Goal: Register for event/course

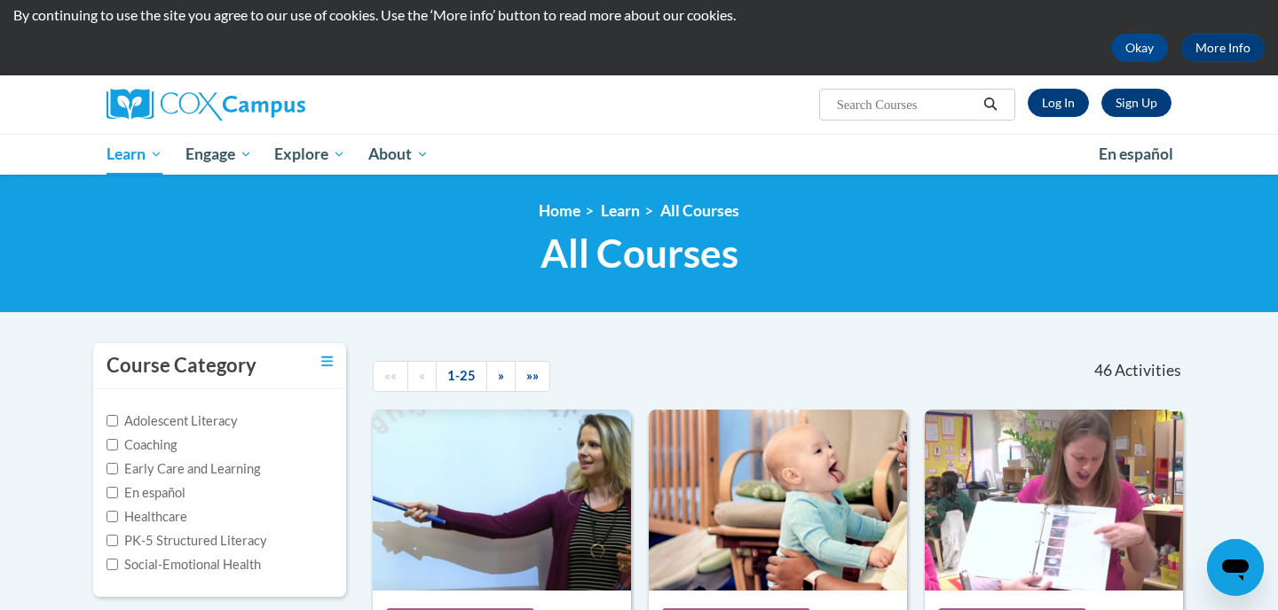
scroll to position [66, 0]
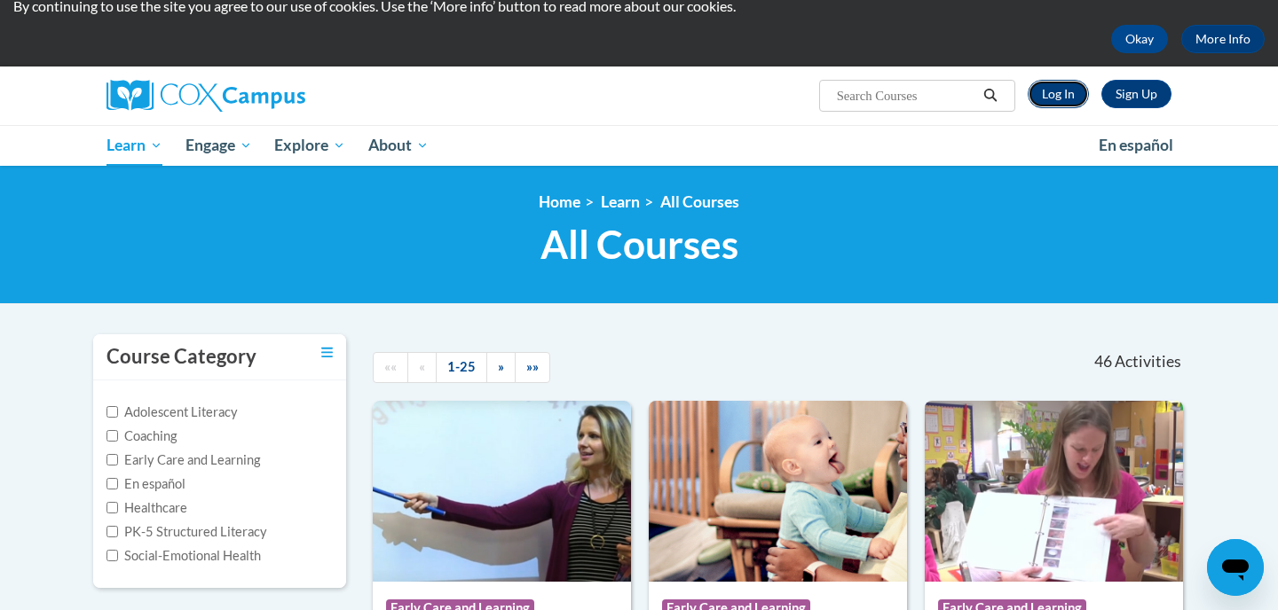
click at [1059, 92] on link "Log In" at bounding box center [1058, 94] width 61 height 28
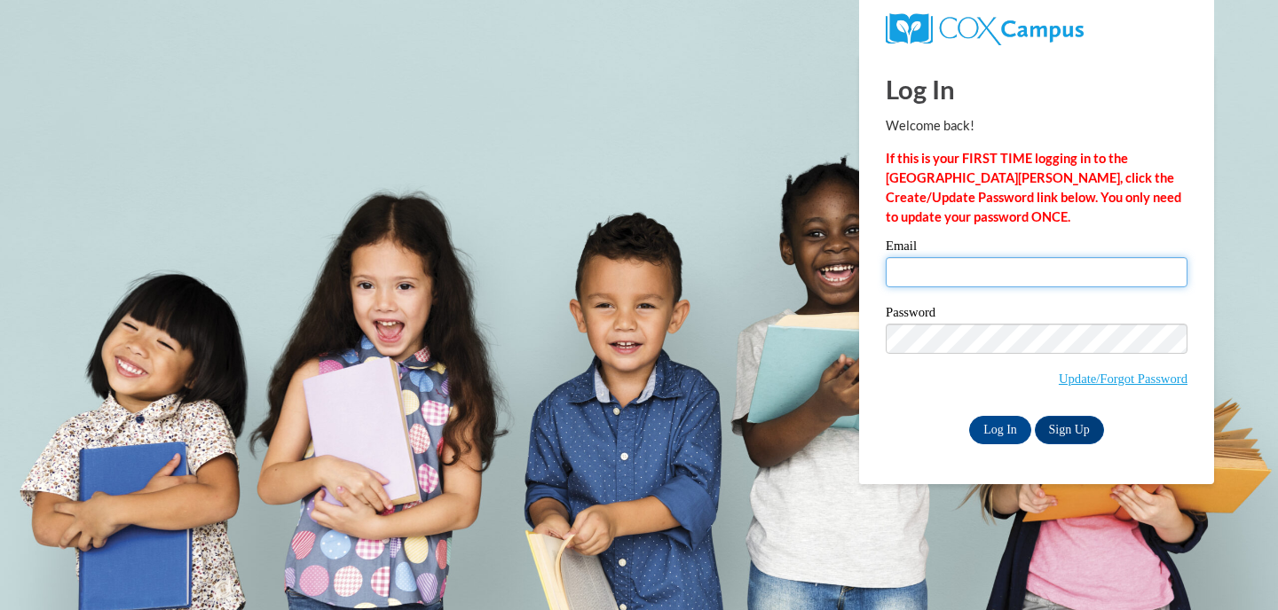
click at [933, 280] on input "Email" at bounding box center [1037, 272] width 302 height 30
type input "kmbirk9741@ung.edu"
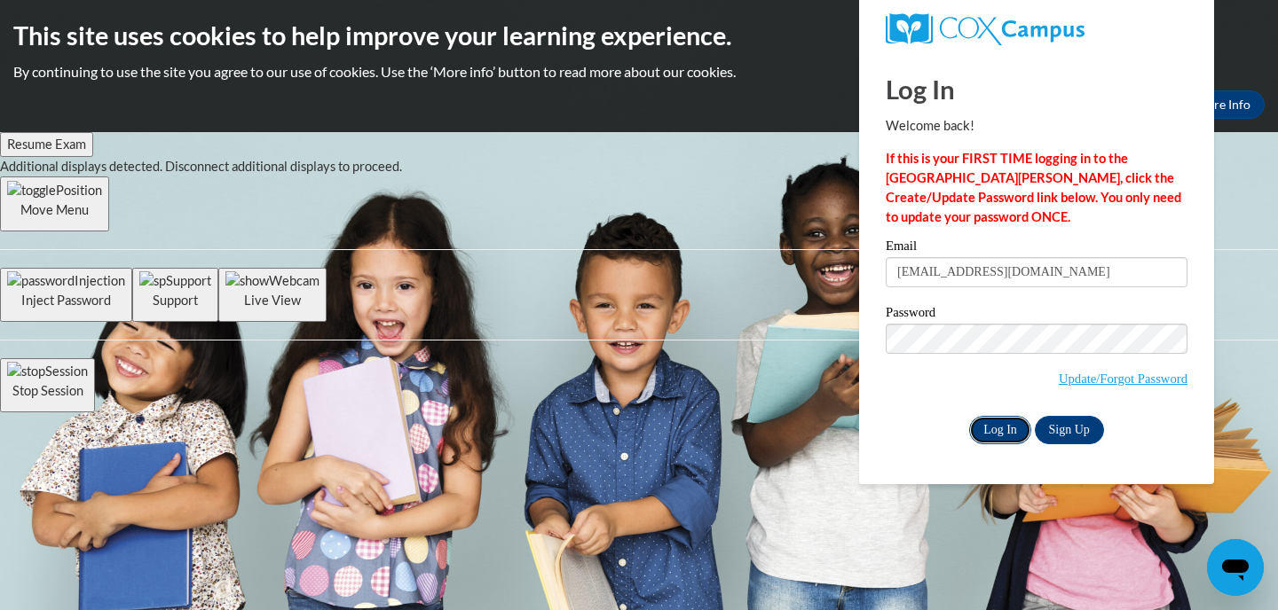
click at [994, 425] on input "Log In" at bounding box center [1000, 430] width 62 height 28
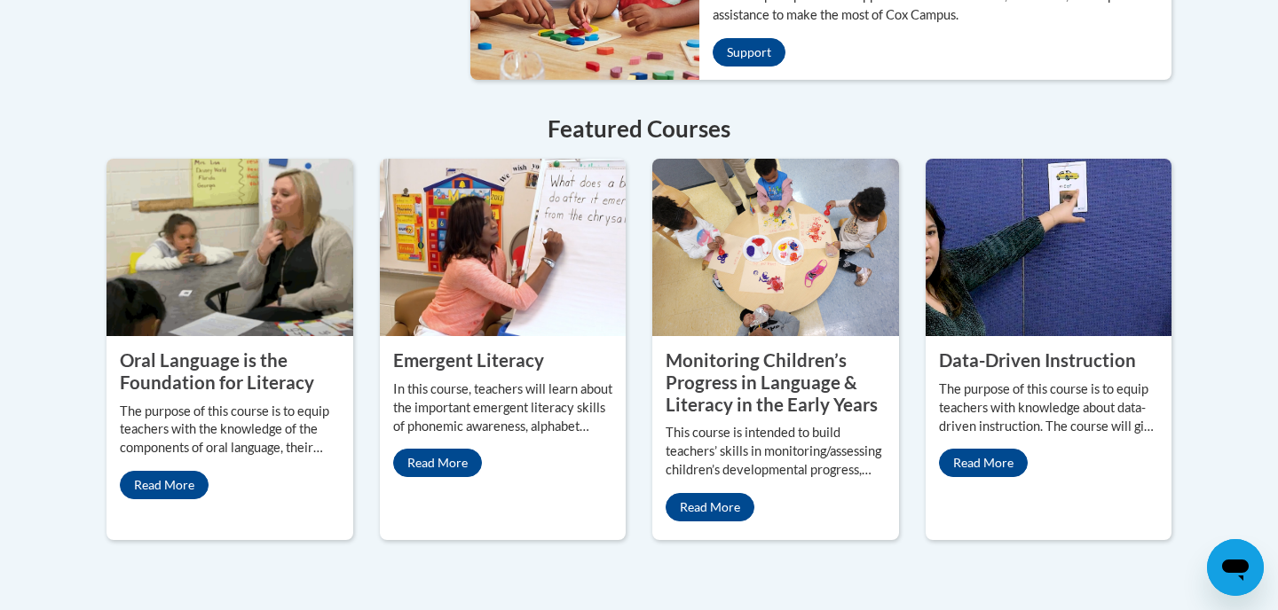
scroll to position [1407, 0]
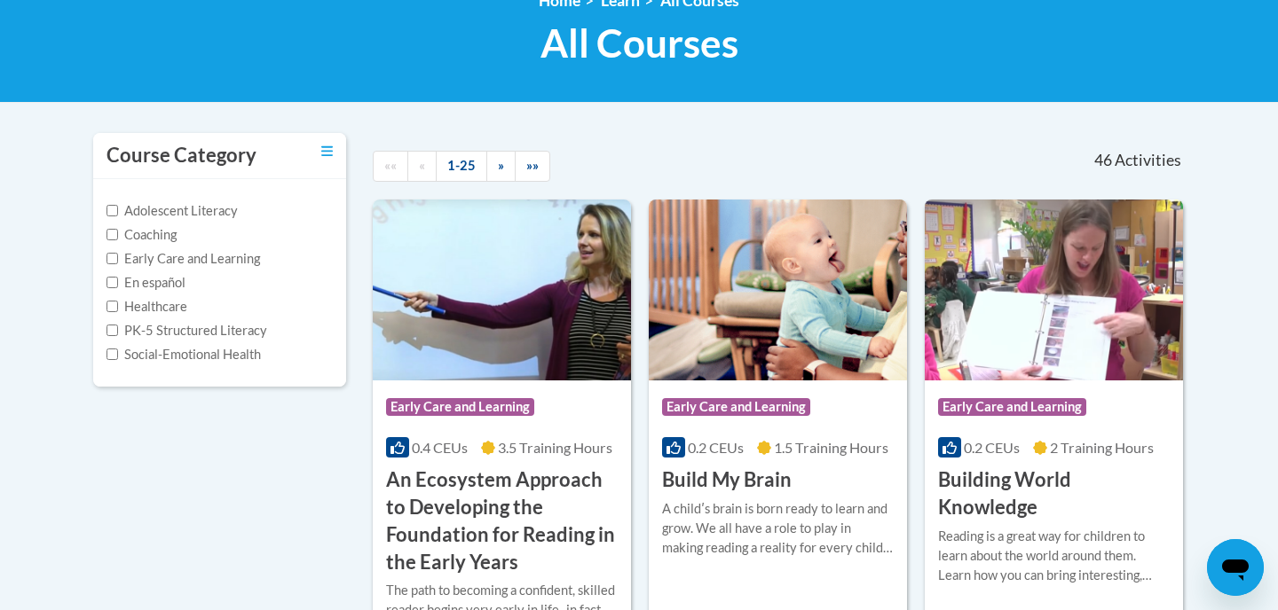
scroll to position [87, 0]
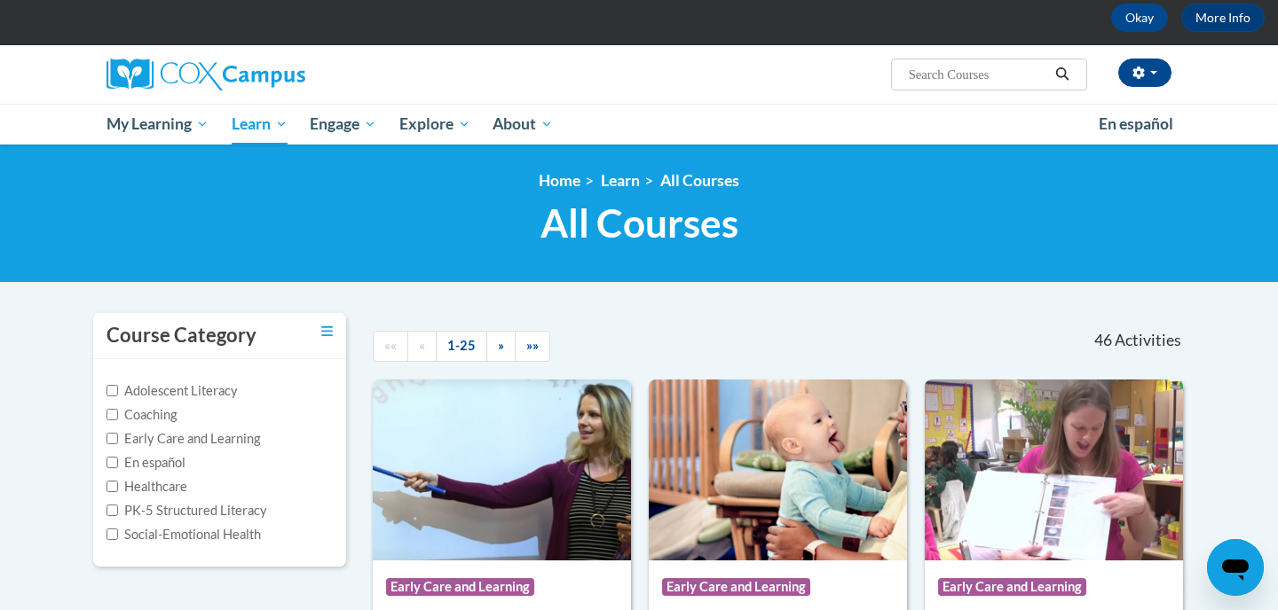
click at [932, 73] on input "Search..." at bounding box center [978, 74] width 142 height 21
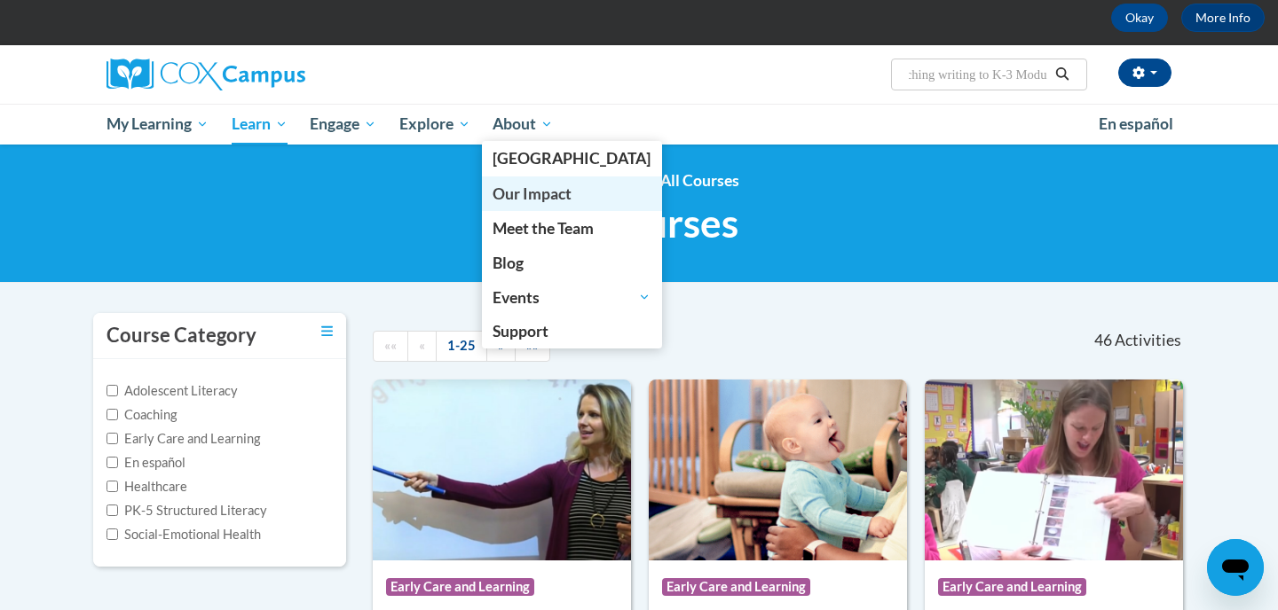
scroll to position [0, 28]
type input "teaching writing to K-3 Module"
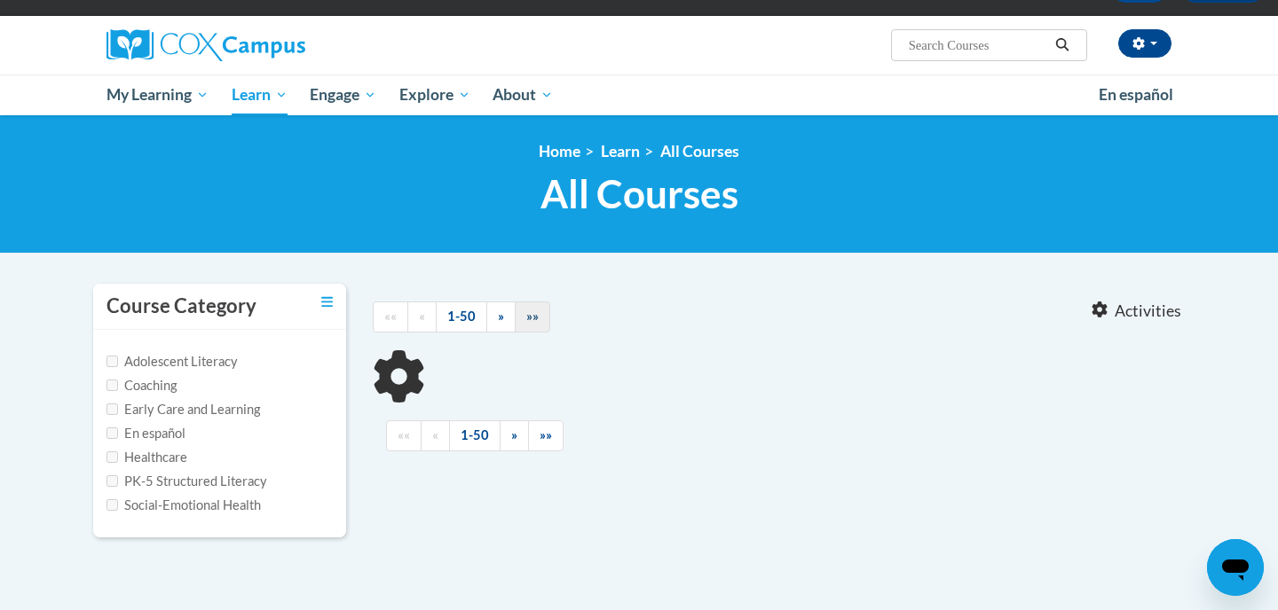
type input "teaching writing to K-3 Module"
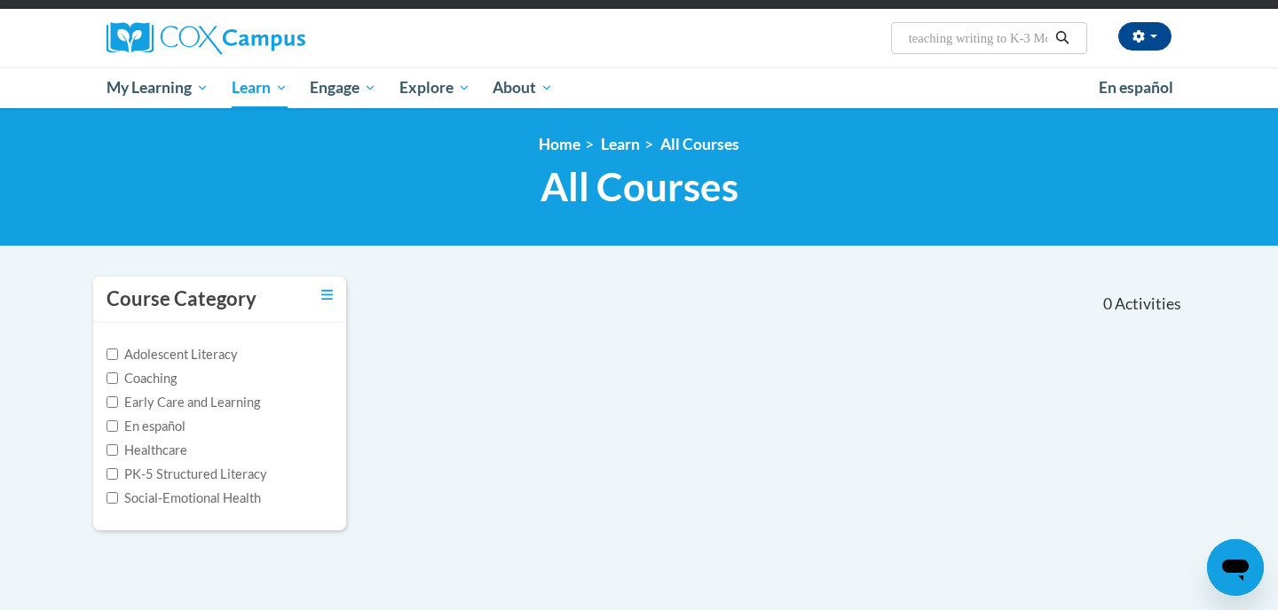
scroll to position [103, 0]
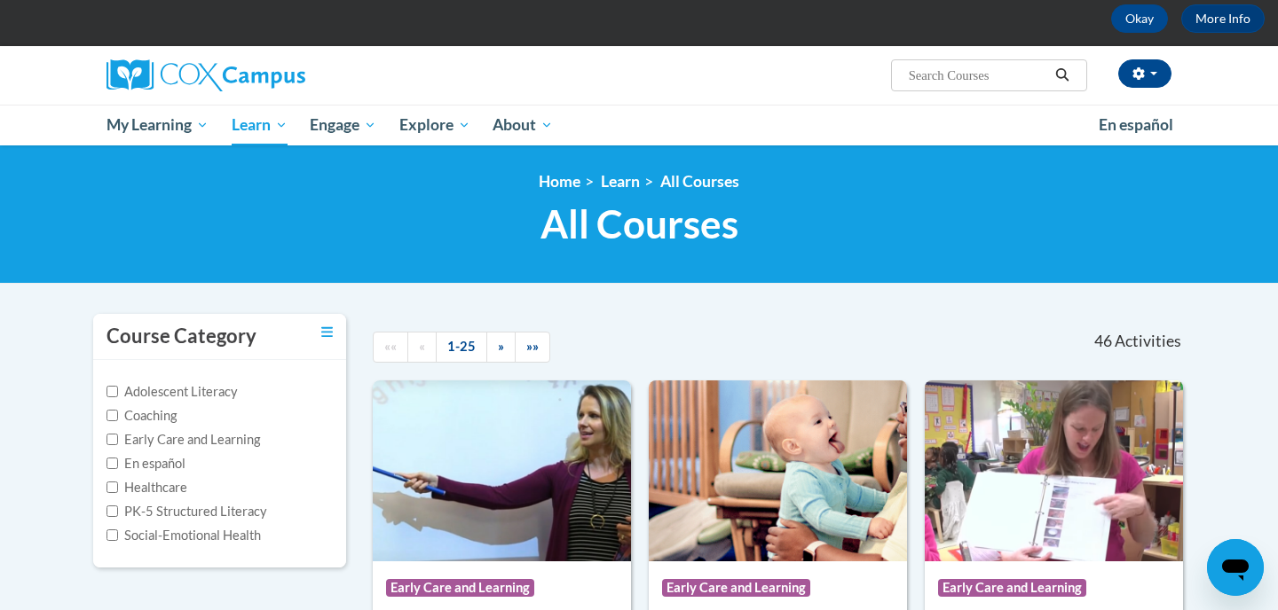
scroll to position [22, 0]
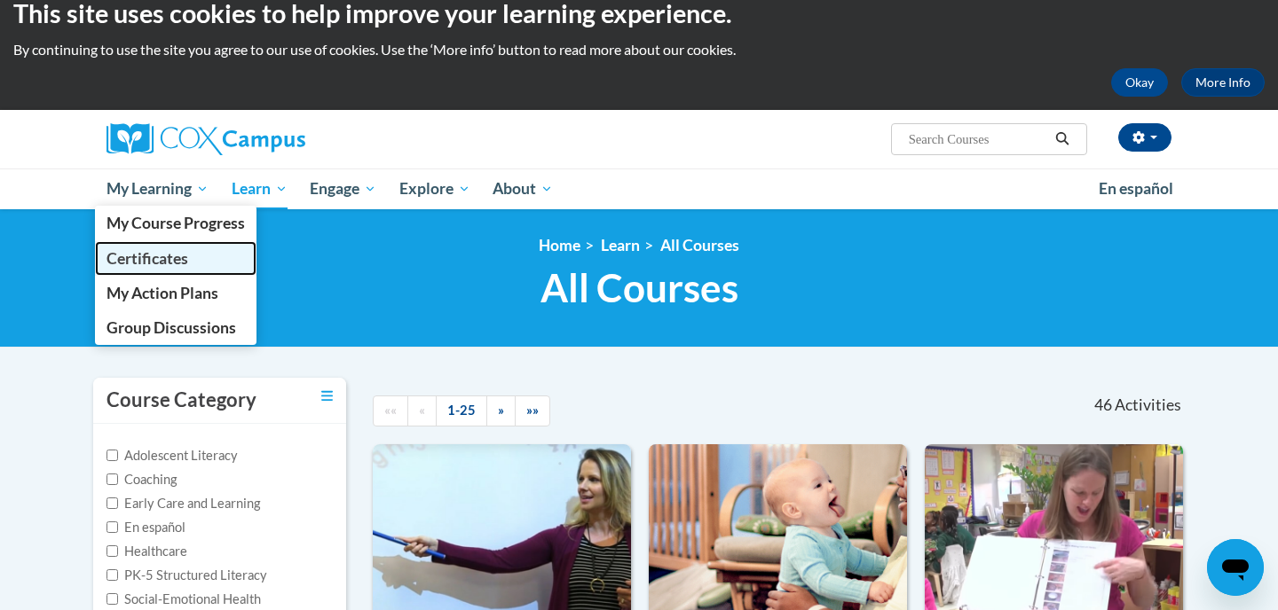
click at [171, 251] on span "Certificates" at bounding box center [147, 258] width 82 height 19
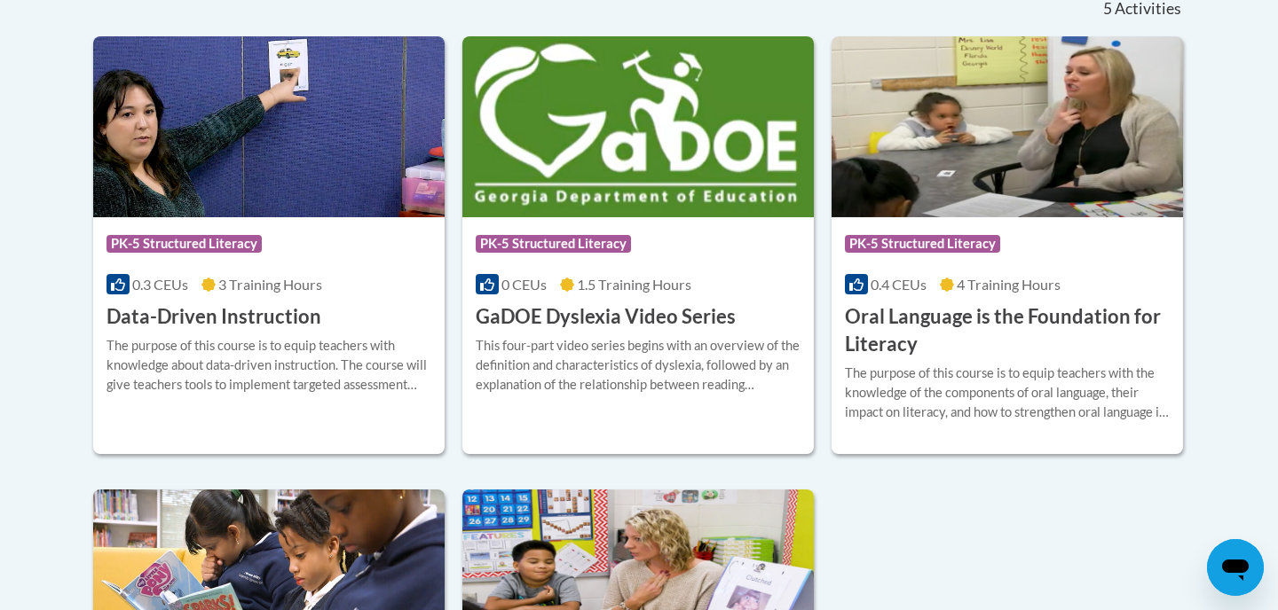
scroll to position [496, 0]
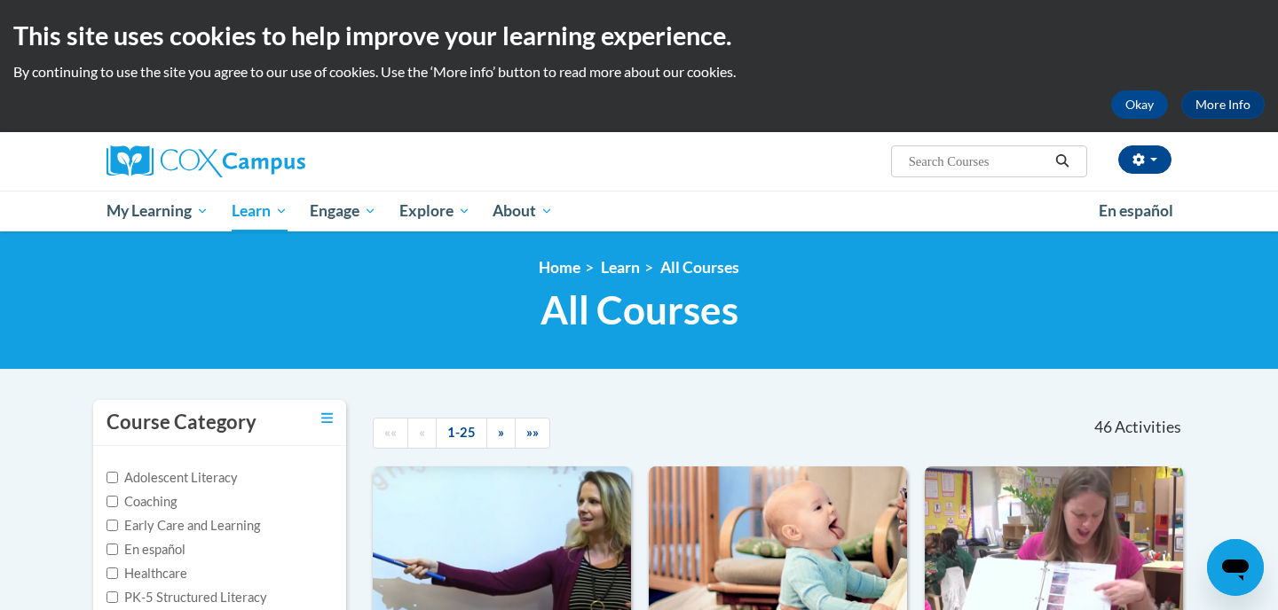
click at [908, 164] on input "Search..." at bounding box center [978, 161] width 142 height 21
paste input "Teaching Writing"
type input "Teaching Writing"
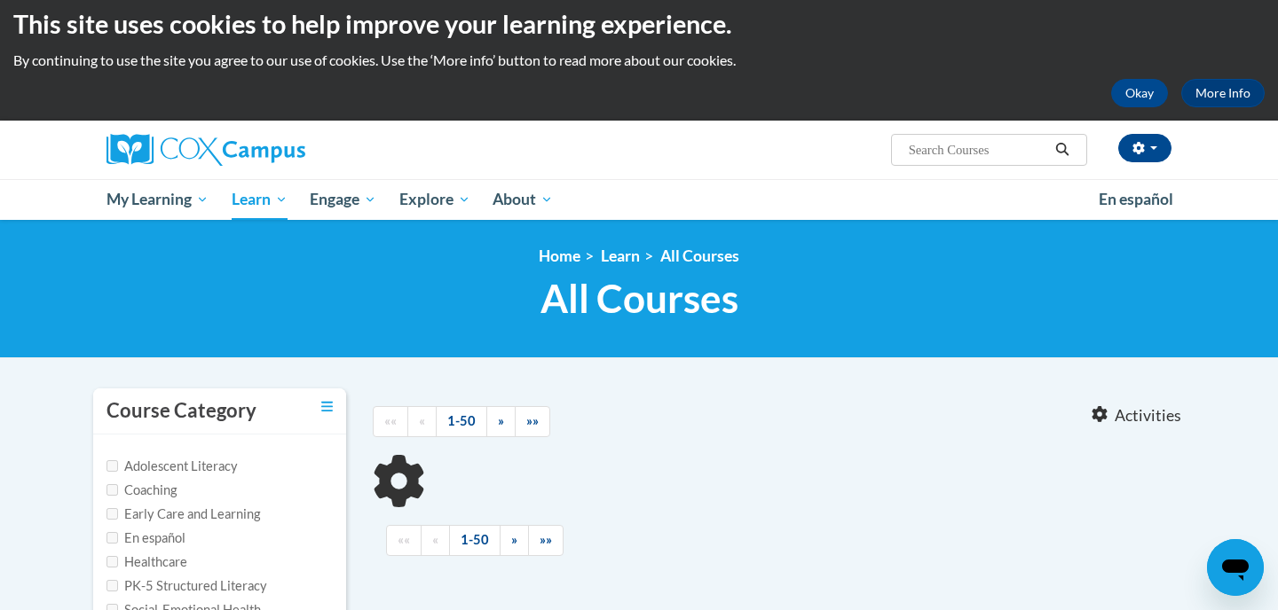
type input "Teaching Writing"
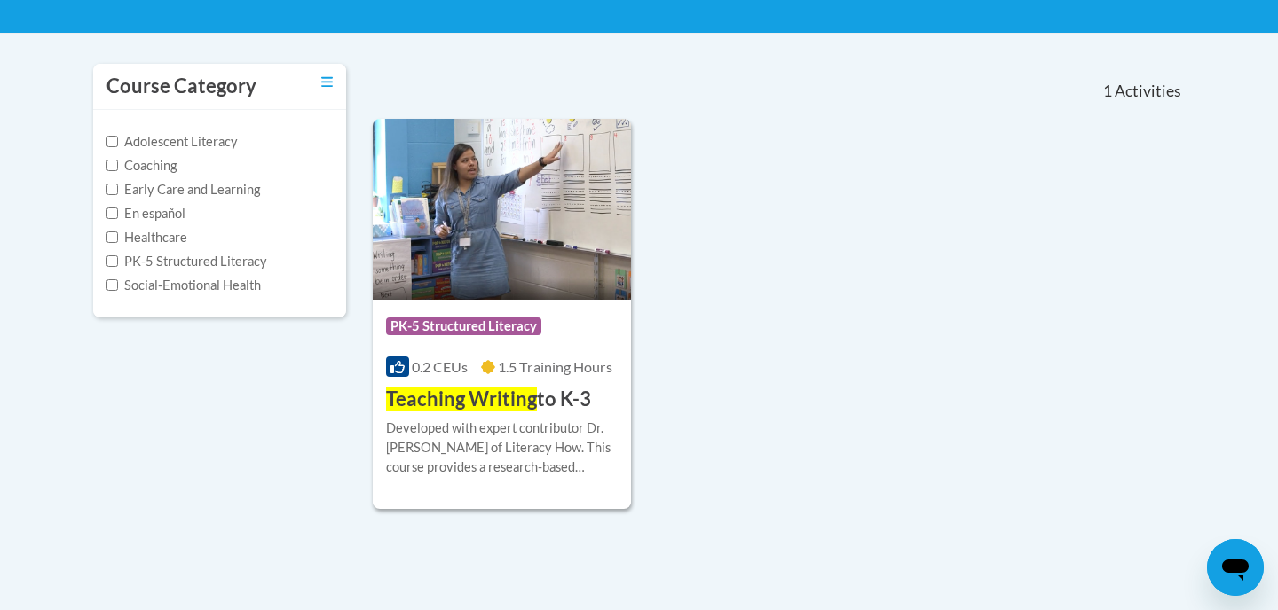
scroll to position [348, 0]
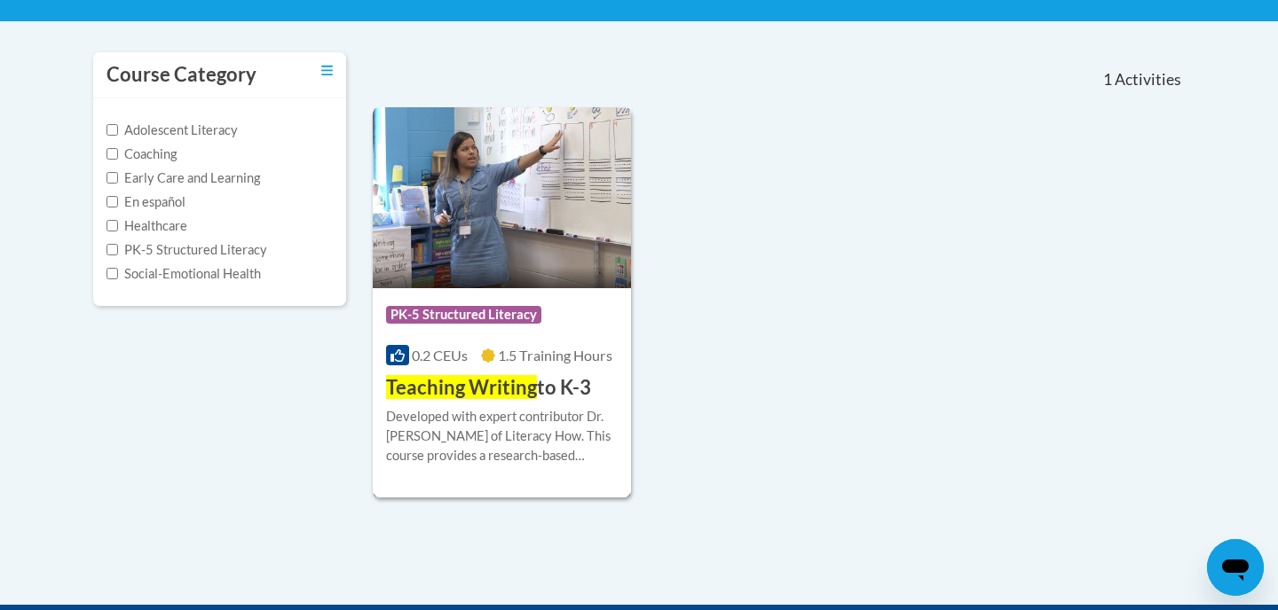
click at [486, 402] on div "More Info Enroll Developed with expert contributor Dr. [PERSON_NAME] of Literac…" at bounding box center [502, 447] width 258 height 91
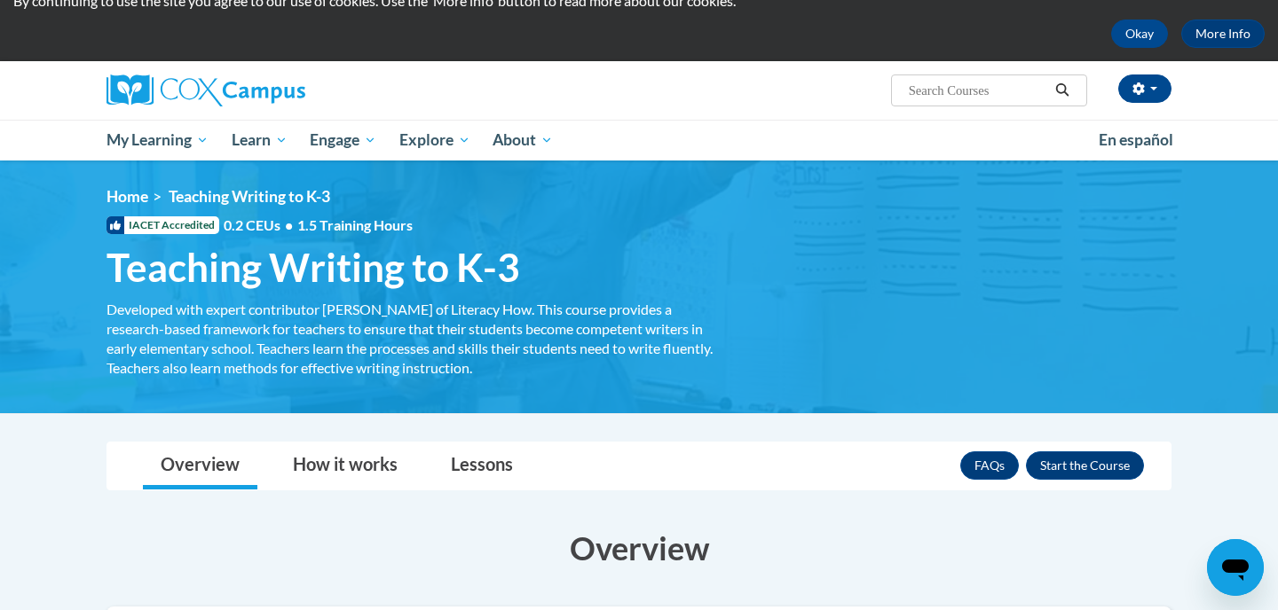
scroll to position [77, 0]
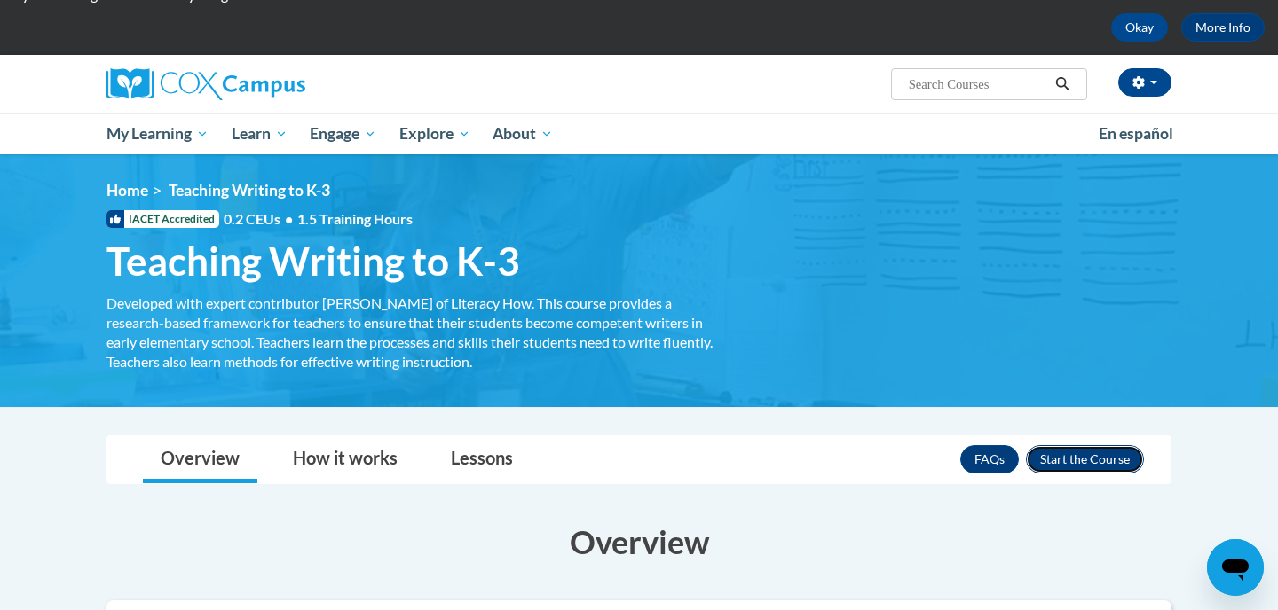
click at [1085, 463] on button "Enroll" at bounding box center [1085, 459] width 118 height 28
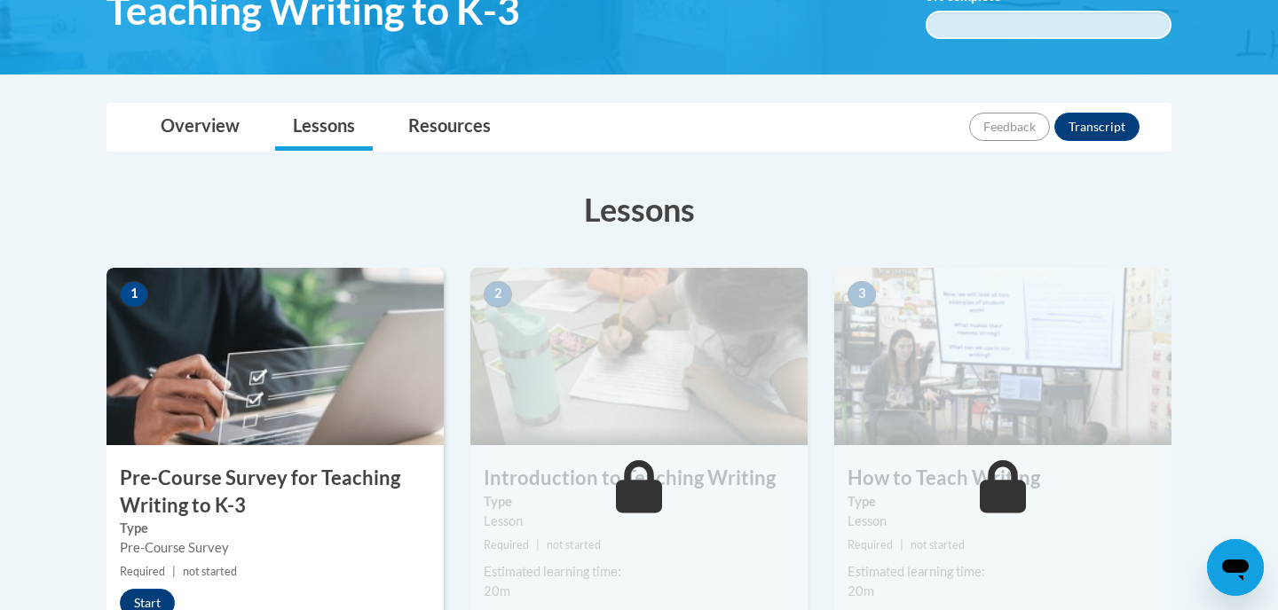
scroll to position [523, 0]
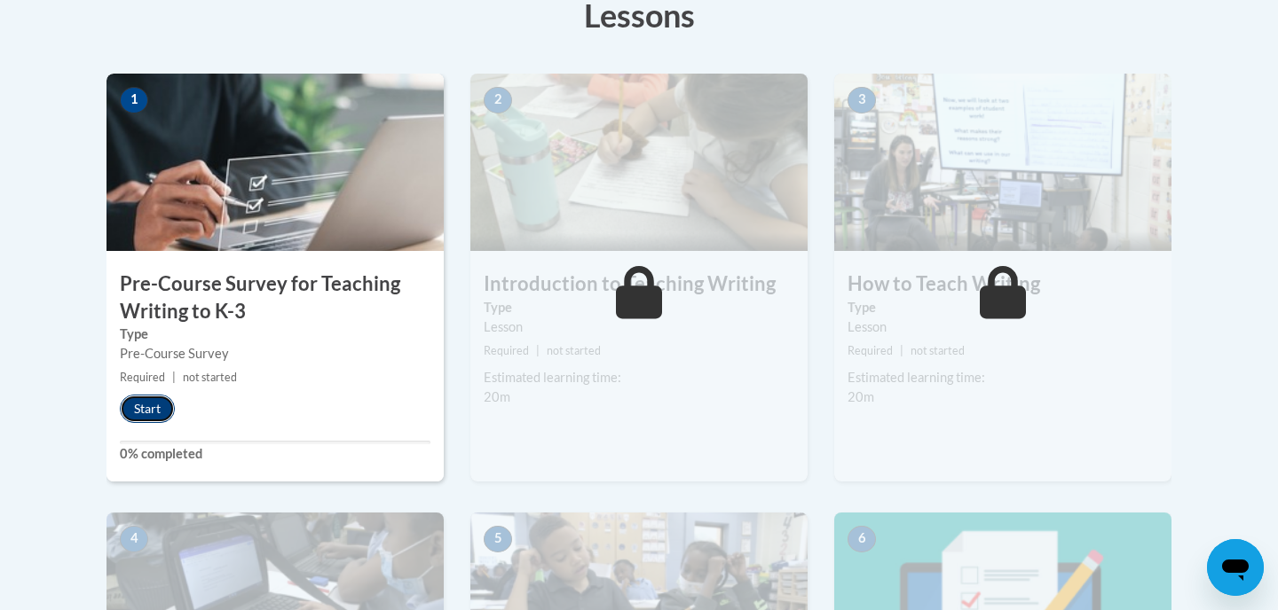
click at [146, 406] on button "Start" at bounding box center [147, 409] width 55 height 28
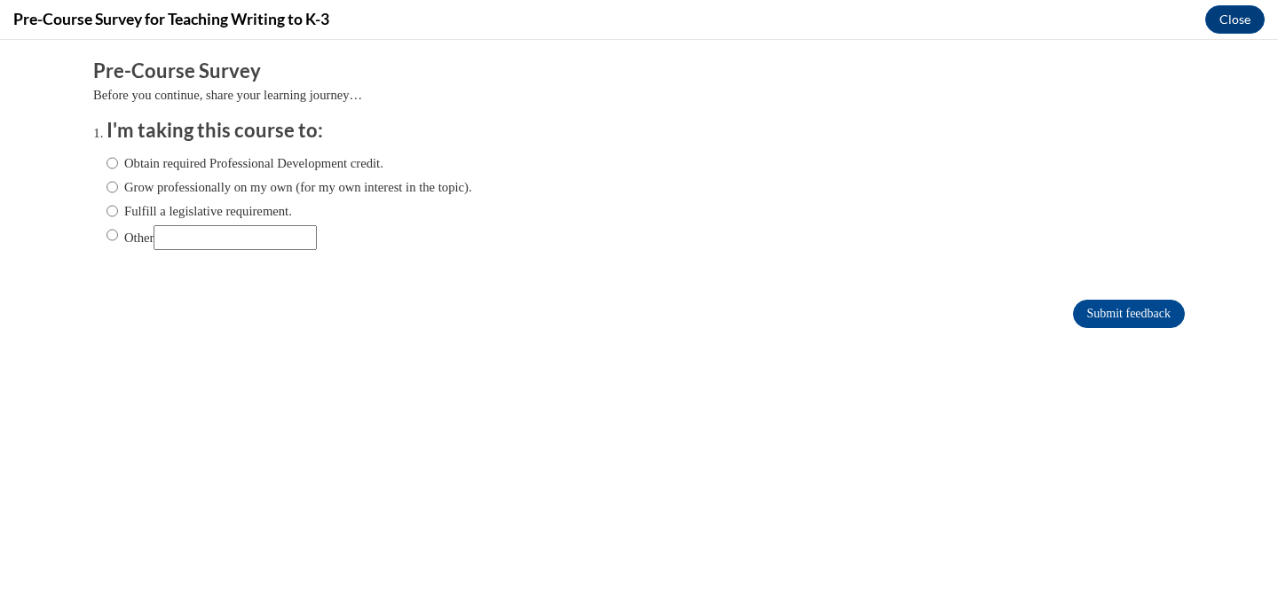
scroll to position [0, 0]
click at [1132, 311] on input "Submit feedback" at bounding box center [1129, 314] width 112 height 28
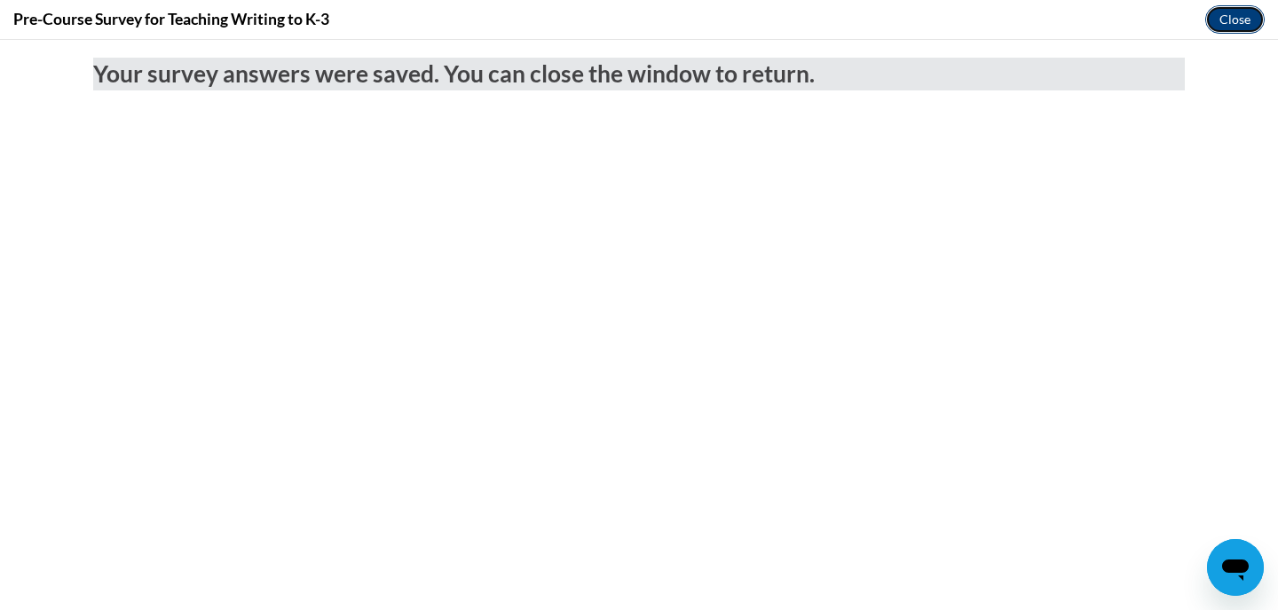
click at [1211, 17] on button "Close" at bounding box center [1234, 19] width 59 height 28
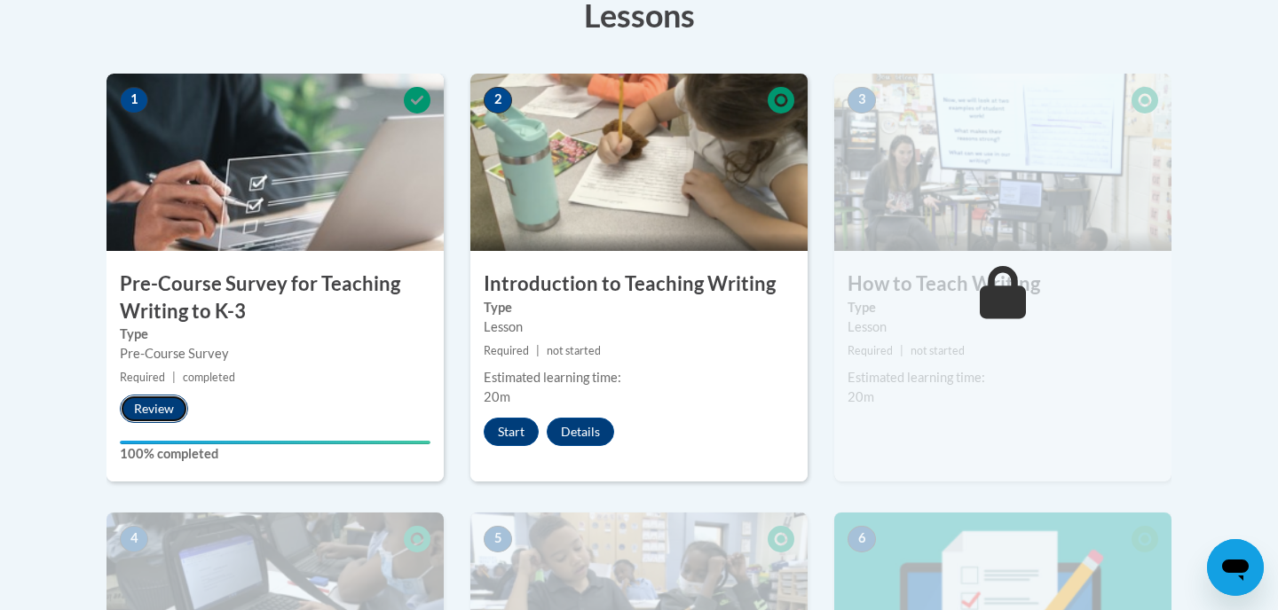
click at [149, 399] on button "Review" at bounding box center [154, 409] width 68 height 28
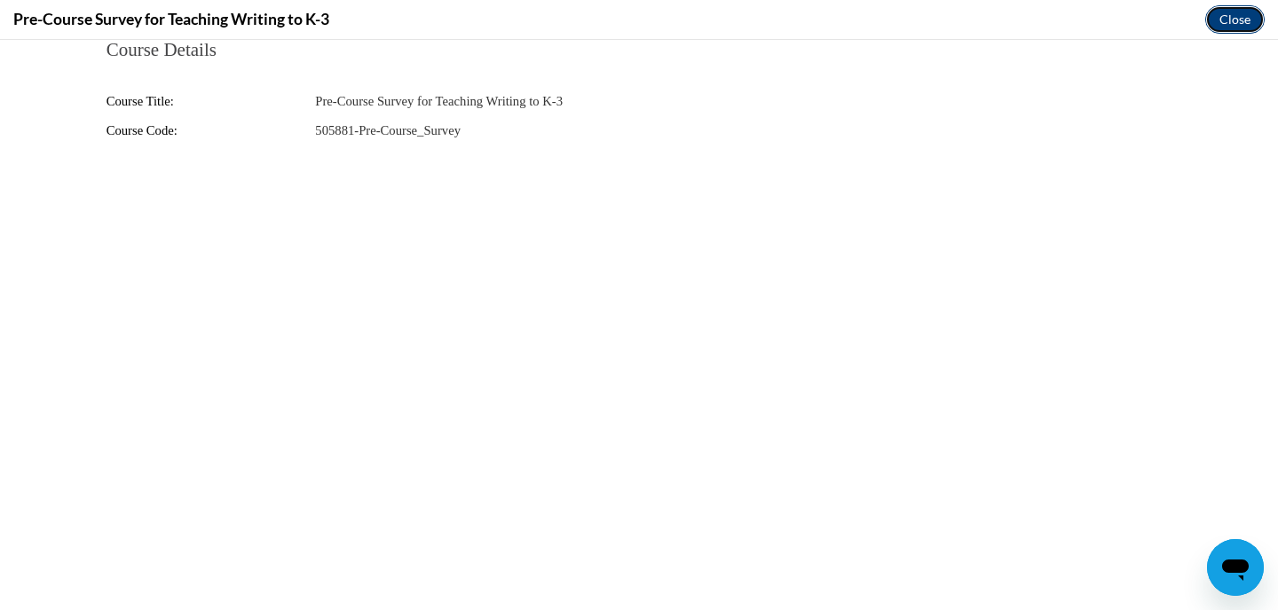
click at [1225, 23] on button "Close" at bounding box center [1234, 19] width 59 height 28
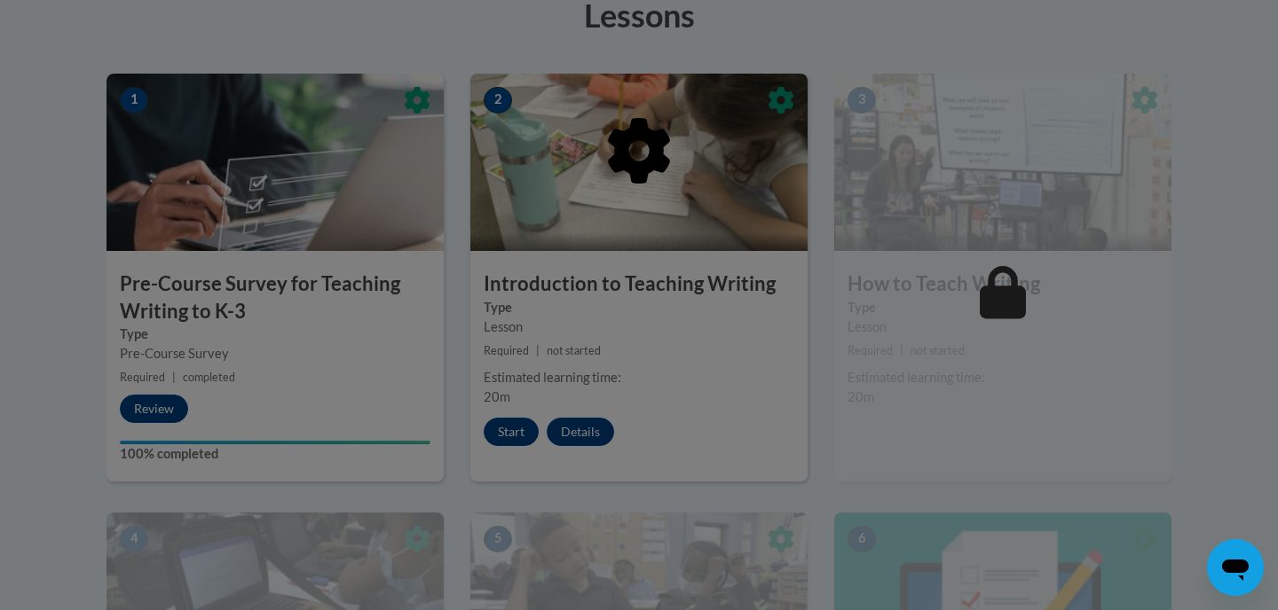
click at [511, 435] on div at bounding box center [639, 305] width 1278 height 610
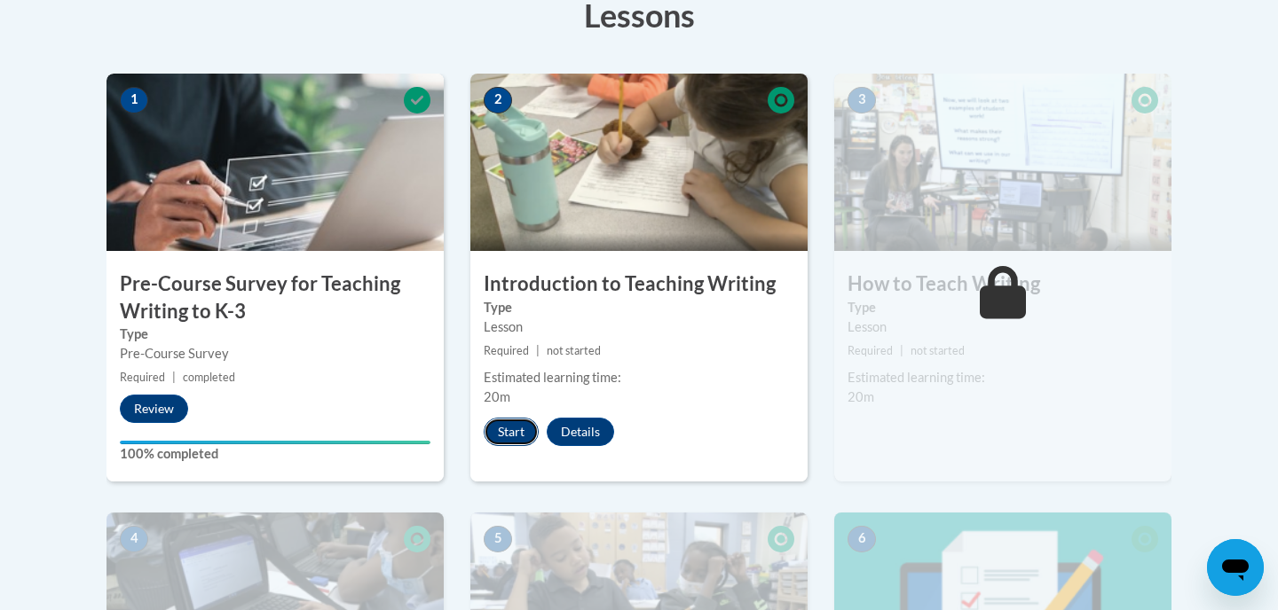
click at [505, 432] on button "Start" at bounding box center [511, 432] width 55 height 28
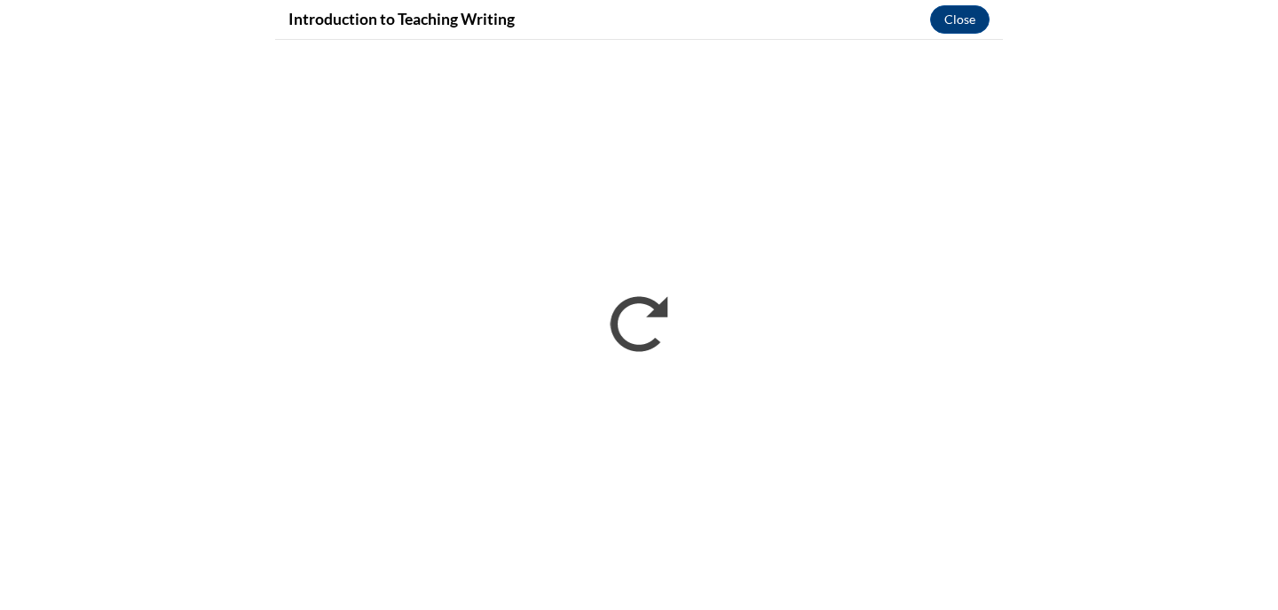
scroll to position [467, 0]
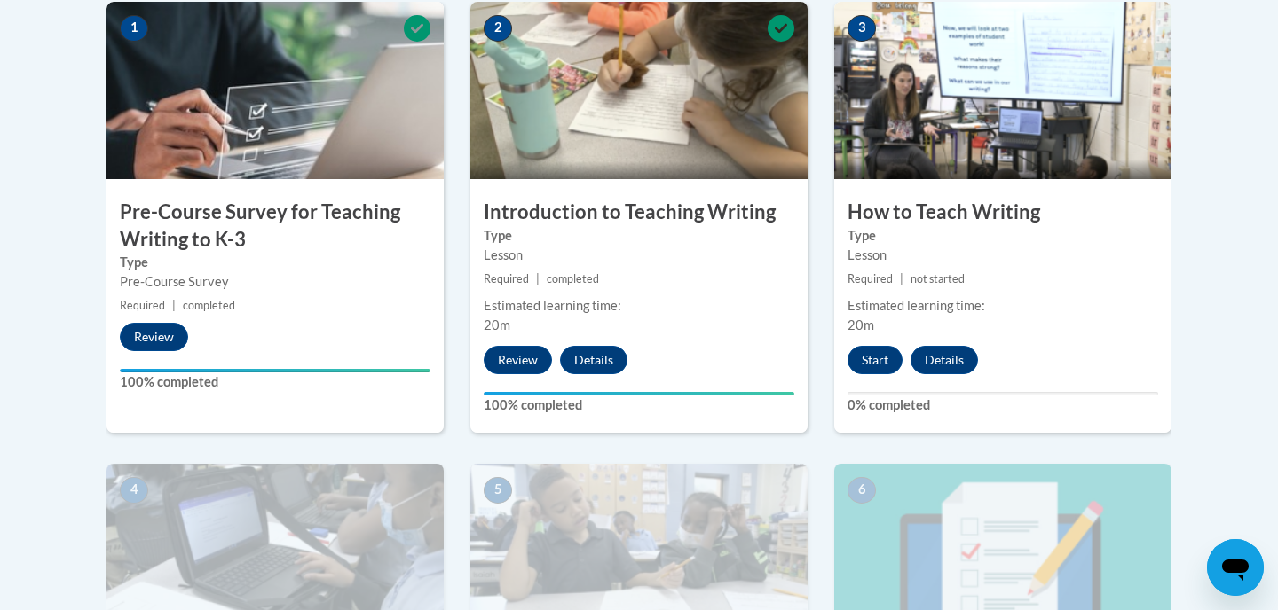
scroll to position [579, 0]
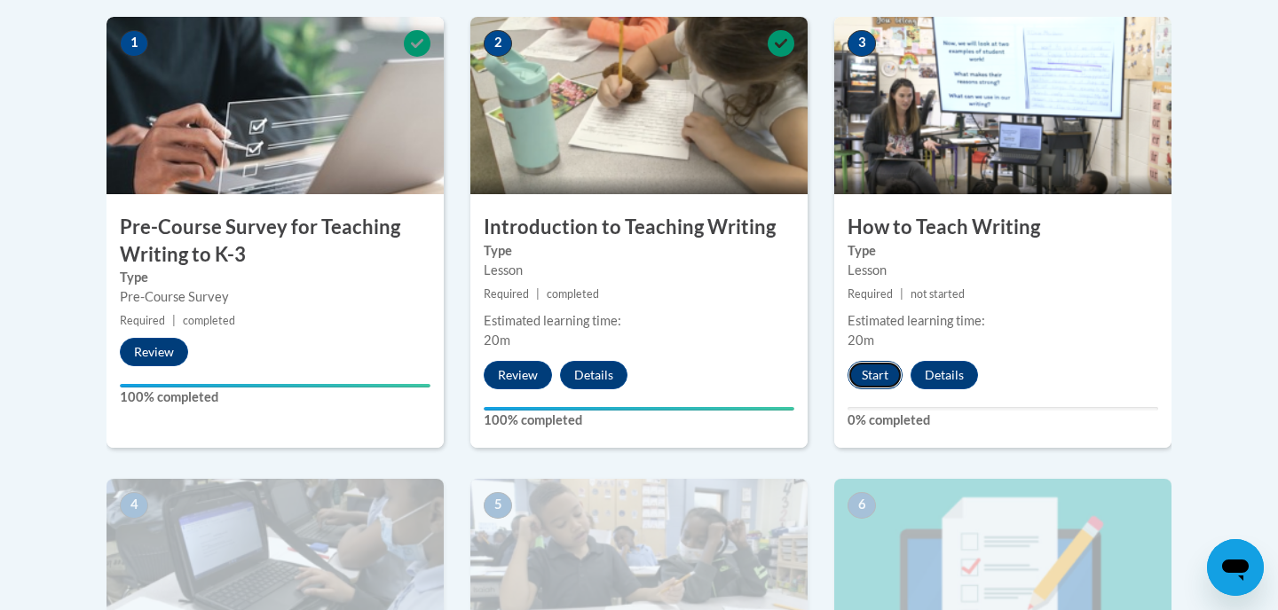
click at [862, 377] on button "Start" at bounding box center [874, 375] width 55 height 28
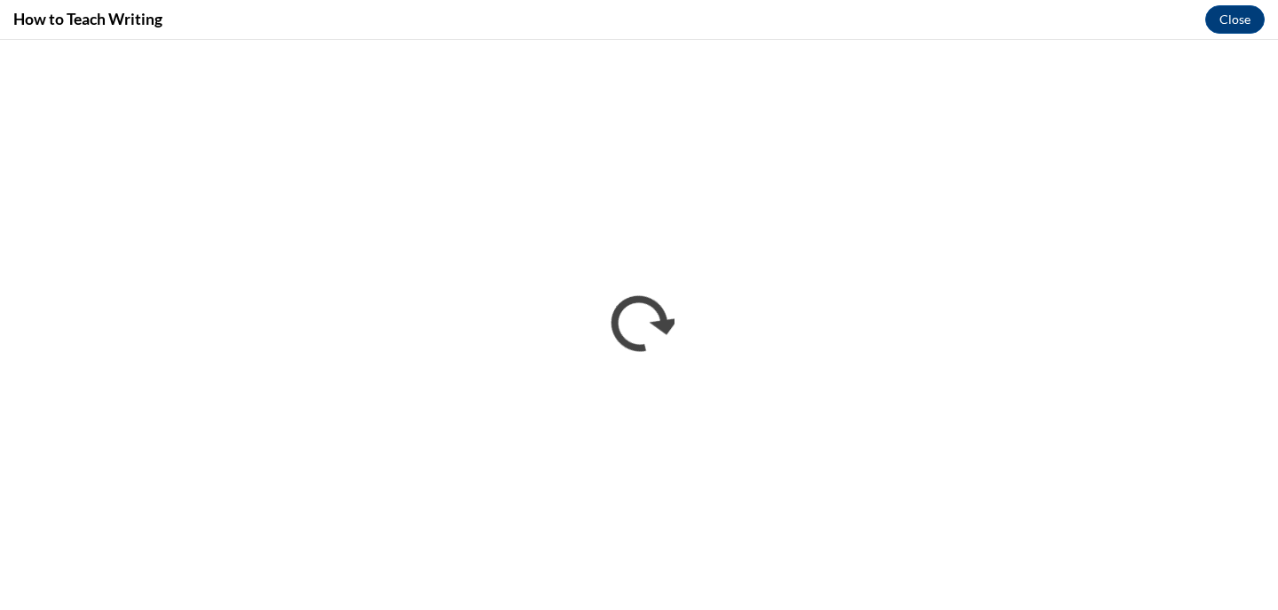
scroll to position [0, 0]
